Goal: Transaction & Acquisition: Purchase product/service

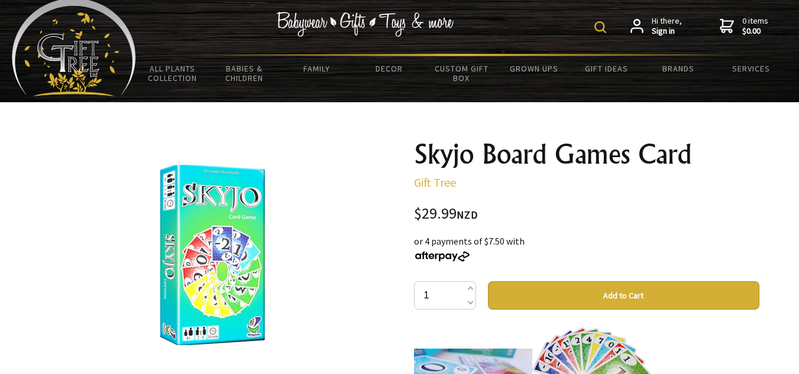
scroll to position [9, 0]
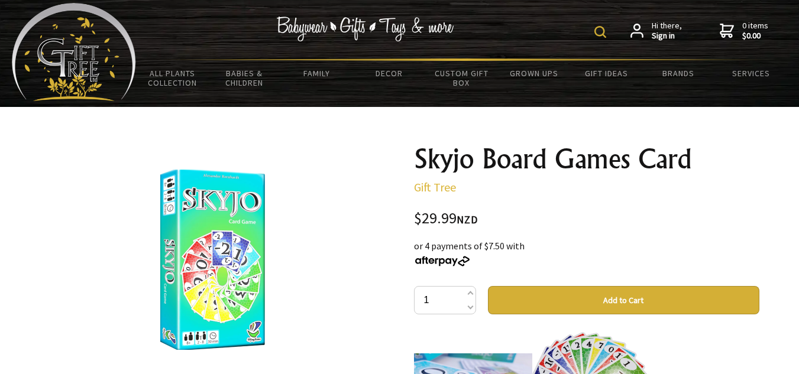
click at [530, 304] on button "Add to Cart" at bounding box center [624, 300] width 272 height 28
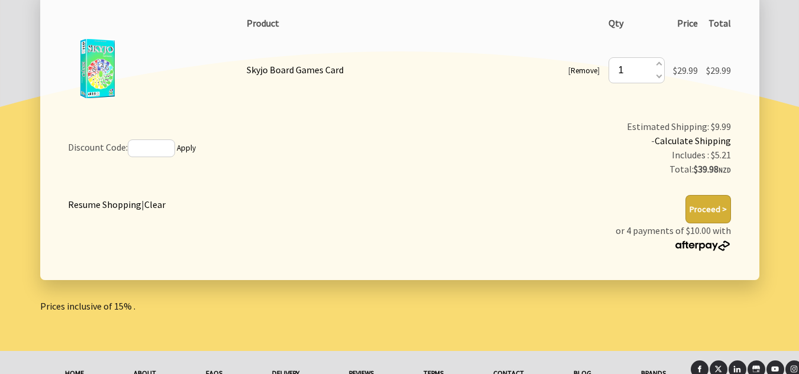
scroll to position [250, 0]
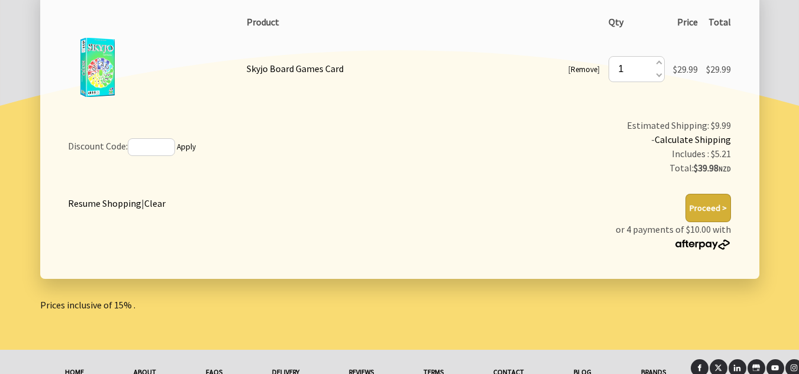
click at [709, 202] on button "Proceed >" at bounding box center [709, 208] width 46 height 28
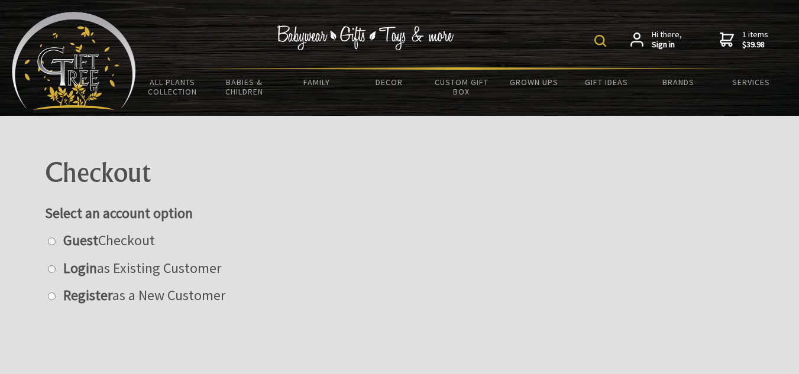
click at [119, 238] on label "Guest Checkout" at bounding box center [106, 240] width 98 height 18
click at [56, 238] on input "radio" at bounding box center [52, 242] width 8 height 8
radio input "true"
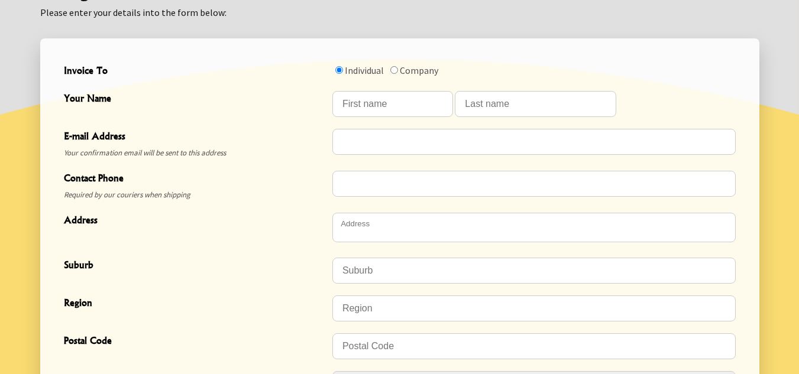
scroll to position [353, 0]
click at [386, 111] on input "Your Name" at bounding box center [392, 104] width 121 height 26
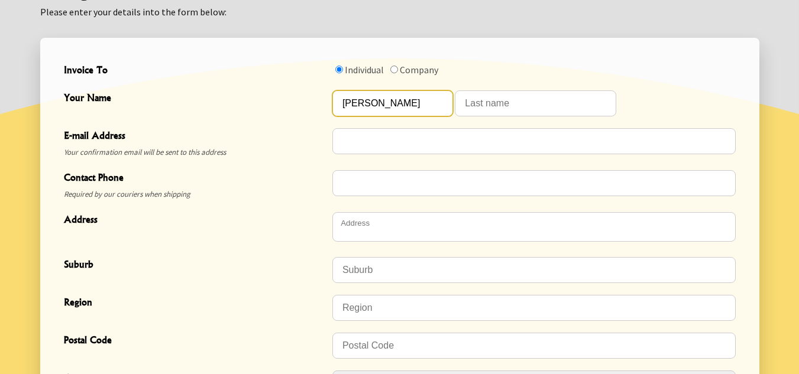
type input "[PERSON_NAME]"
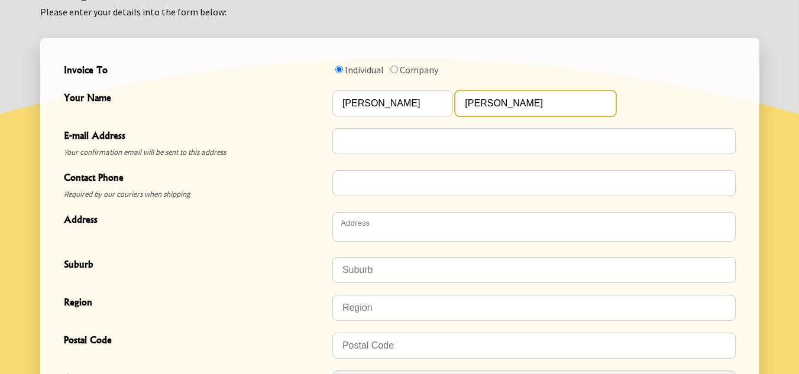
type input "[PERSON_NAME]"
type input "wharemahihi@hotmail.com"
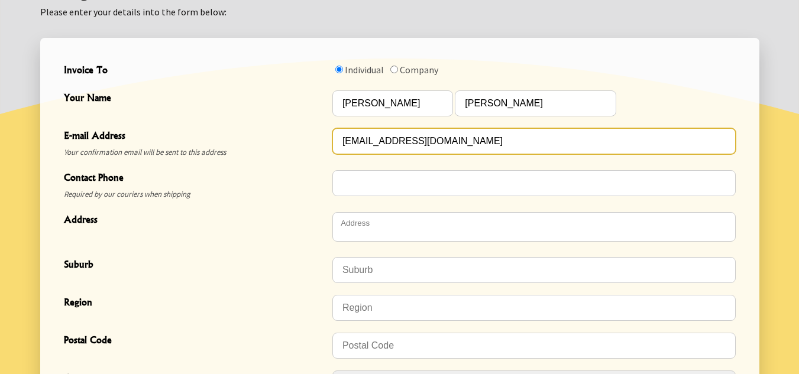
type input "0220275447"
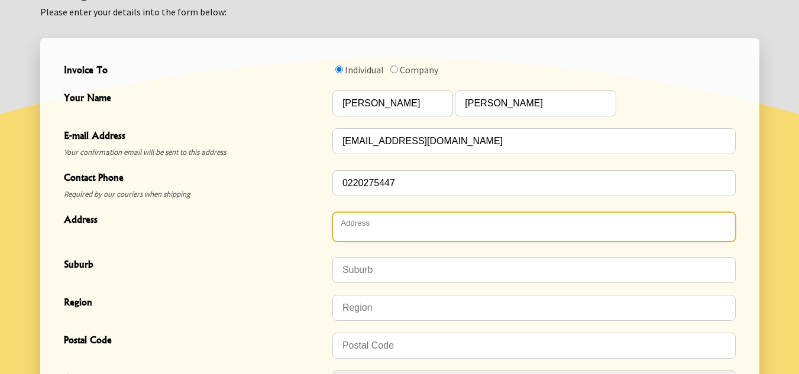
click at [384, 222] on textarea "Address" at bounding box center [533, 227] width 403 height 30
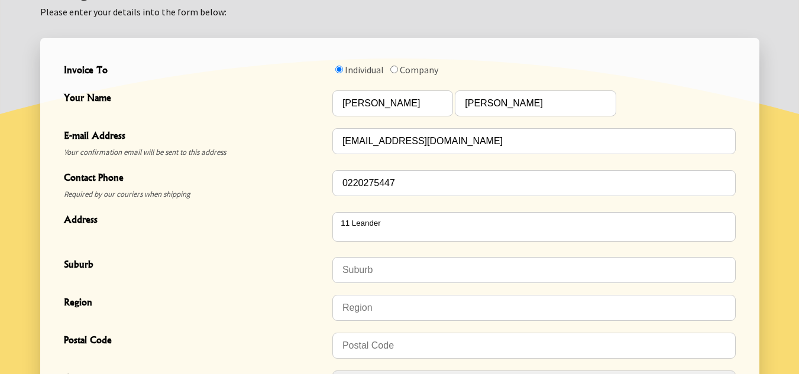
type textarea "[STREET_ADDRESS]"
type input "[GEOGRAPHIC_DATA]"
type input "8052"
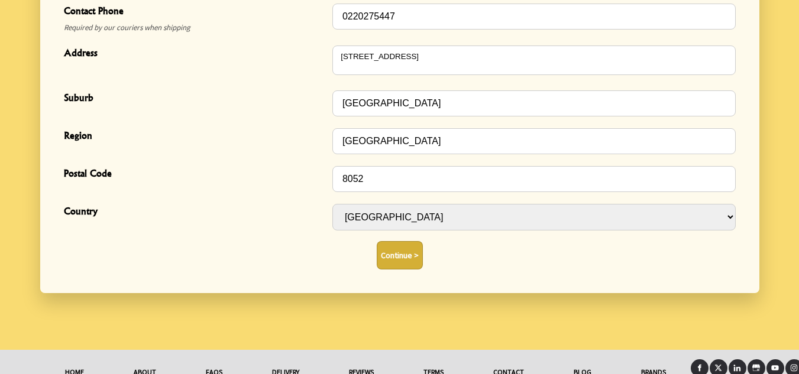
scroll to position [521, 0]
click at [396, 260] on button "Continue >" at bounding box center [400, 255] width 46 height 28
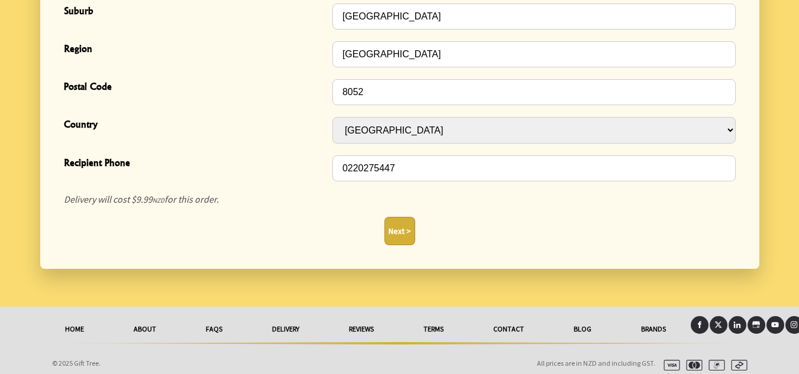
scroll to position [512, 0]
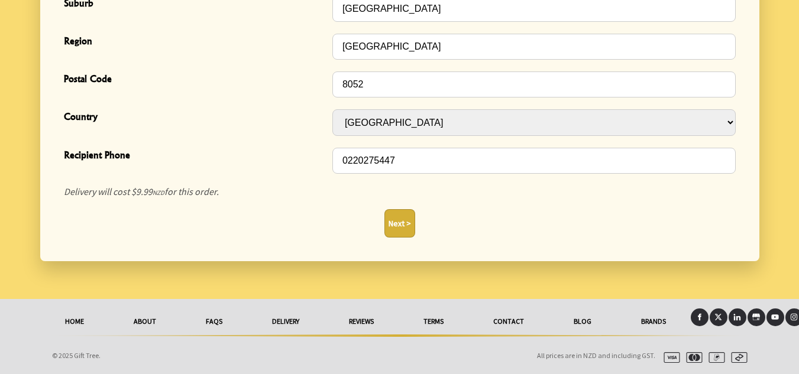
click at [405, 226] on button "Next >" at bounding box center [399, 223] width 31 height 28
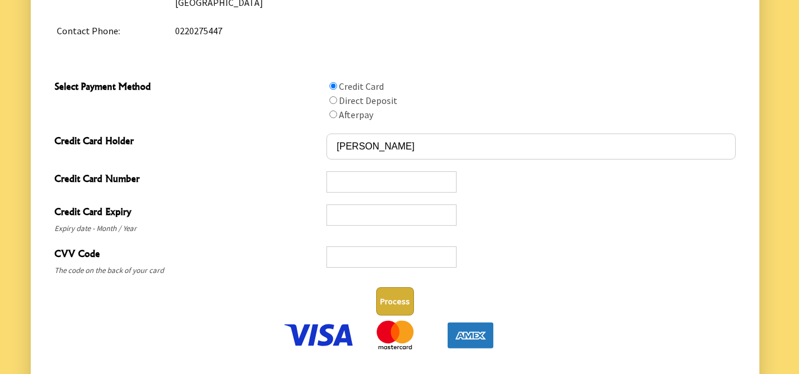
scroll to position [652, 0]
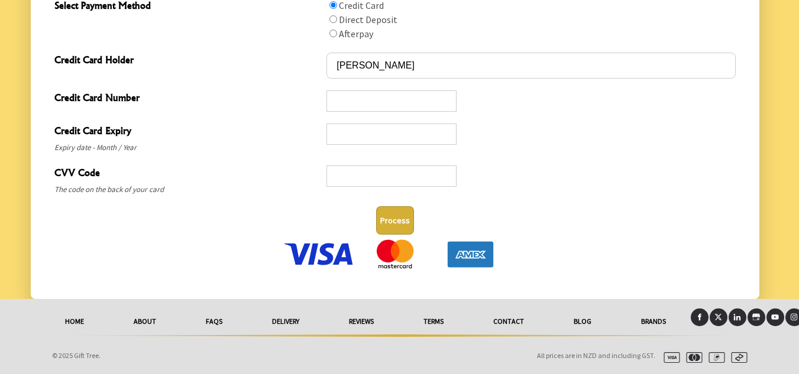
click at [400, 216] on button "Process" at bounding box center [395, 220] width 38 height 28
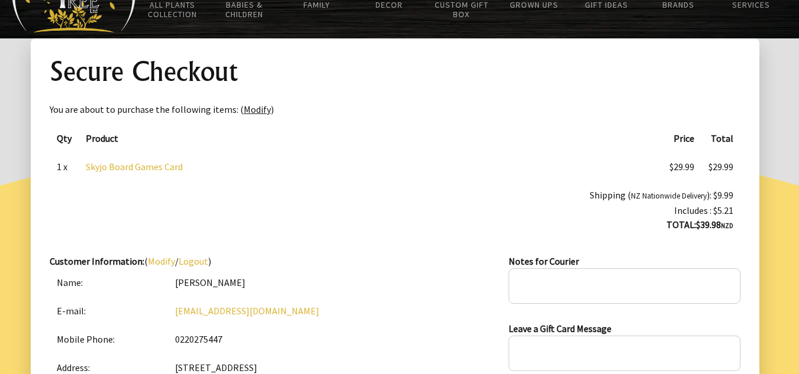
scroll to position [0, 0]
